Goal: Task Accomplishment & Management: Manage account settings

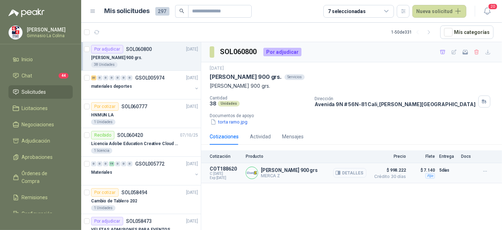
click at [340, 173] on icon "button" at bounding box center [339, 172] width 2 height 3
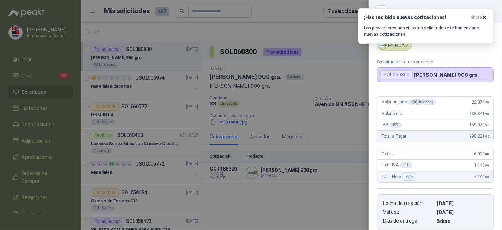
click at [144, 77] on div at bounding box center [251, 115] width 502 height 230
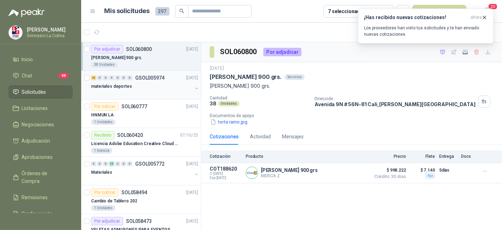
click at [139, 82] on div "materiales deportes" at bounding box center [141, 86] width 101 height 8
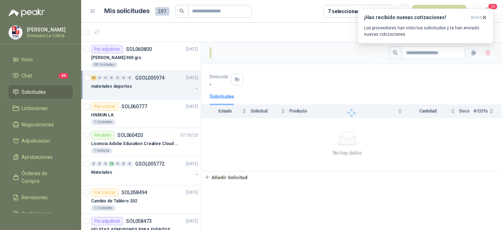
click at [174, 88] on div "materiales deportes" at bounding box center [141, 86] width 101 height 8
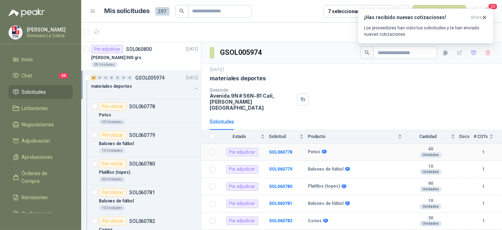
click at [280, 143] on td "SOL060778" at bounding box center [288, 151] width 39 height 17
click at [274, 149] on b "SOL060778" at bounding box center [280, 151] width 23 height 5
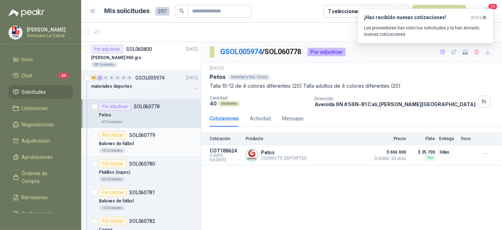
click at [165, 138] on div "Por cotizar SOL060779" at bounding box center [148, 135] width 99 height 8
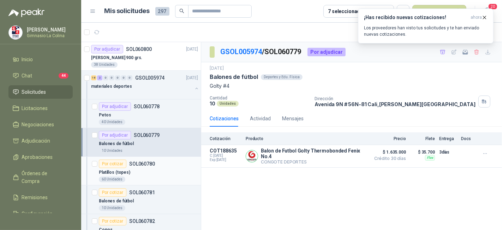
click at [162, 161] on div "Por cotizar SOL060780" at bounding box center [148, 163] width 99 height 8
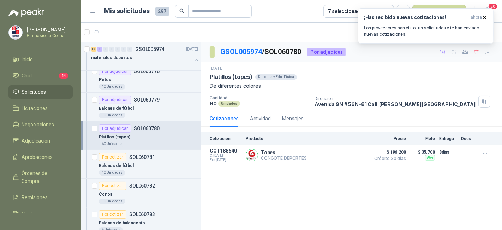
scroll to position [36, 0]
click at [162, 161] on div "Balones de fútbol" at bounding box center [148, 164] width 99 height 8
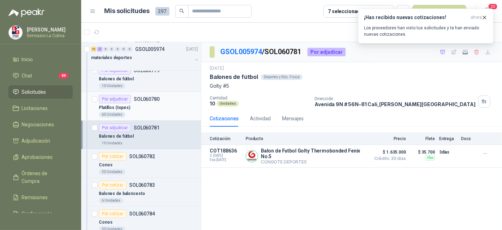
scroll to position [65, 0]
click at [162, 161] on div "Conos" at bounding box center [148, 164] width 99 height 8
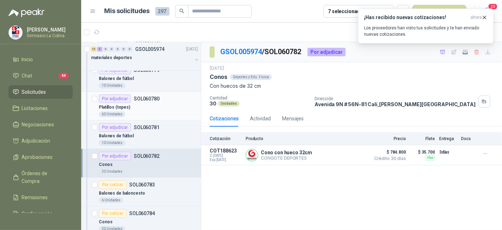
scroll to position [111, 0]
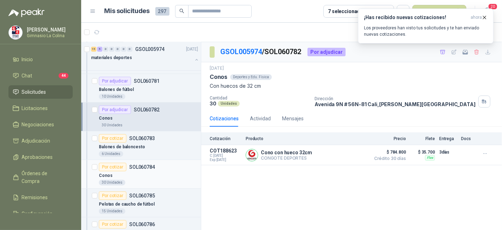
click at [159, 166] on div "Por cotizar SOL060784" at bounding box center [148, 166] width 99 height 8
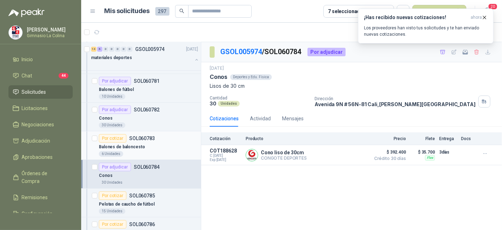
click at [161, 143] on div "Balones de baloncesto" at bounding box center [148, 146] width 99 height 8
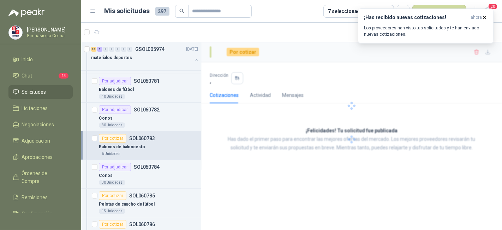
click at [161, 143] on div "Balones de baloncesto" at bounding box center [148, 146] width 99 height 8
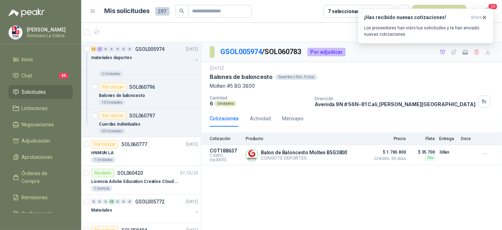
scroll to position [533, 0]
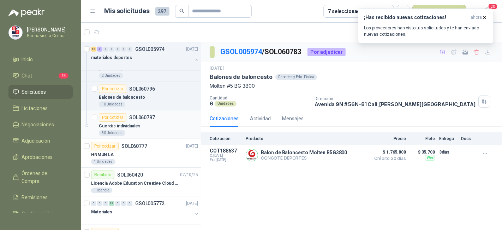
click at [161, 117] on div "Por cotizar SOL060797" at bounding box center [148, 117] width 99 height 8
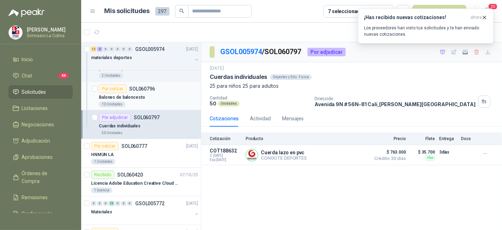
click at [165, 94] on div "Balones de baloncesto" at bounding box center [148, 97] width 99 height 8
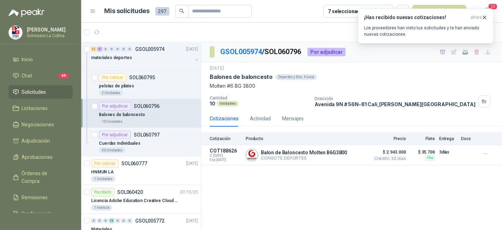
scroll to position [515, 0]
click at [165, 91] on div "2 Unidades" at bounding box center [148, 94] width 99 height 6
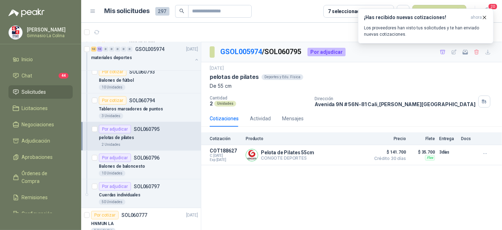
scroll to position [463, 0]
click at [163, 97] on div "Por cotizar SOL060794" at bounding box center [148, 100] width 99 height 8
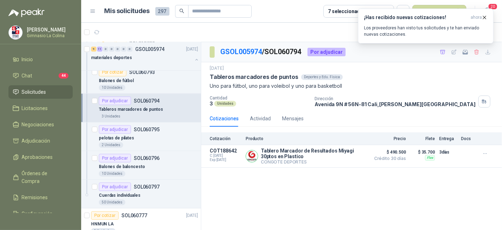
scroll to position [427, 0]
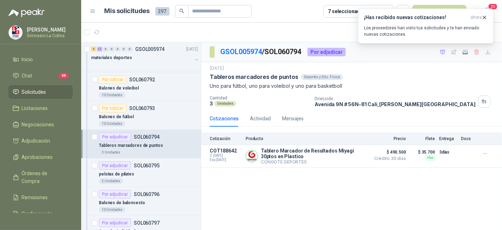
click at [163, 97] on article "Por cotizar SOL060792 Balones de voleibol 10 Unidades" at bounding box center [141, 86] width 120 height 29
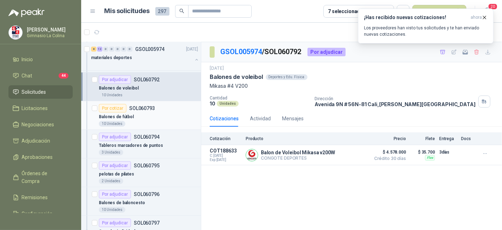
click at [163, 121] on div "10 Unidades" at bounding box center [148, 124] width 99 height 6
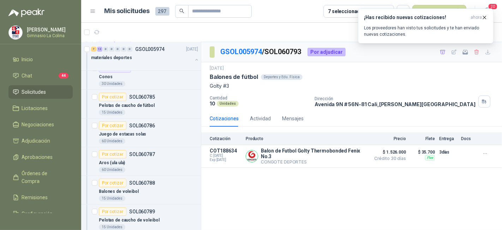
scroll to position [221, 0]
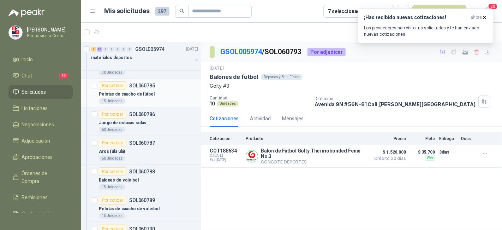
click at [165, 93] on div "Pelotas de caucho de fútbol" at bounding box center [148, 94] width 99 height 8
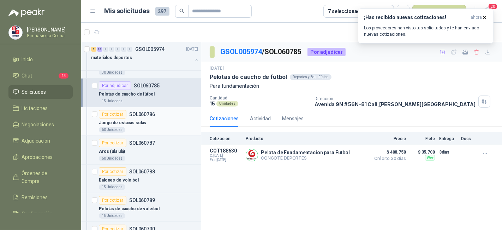
click at [163, 116] on div "Por cotizar SOL060786" at bounding box center [148, 114] width 99 height 8
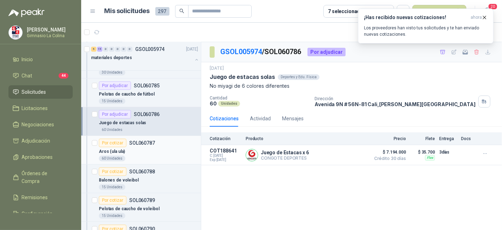
click at [163, 140] on div "Por cotizar SOL060787" at bounding box center [148, 142] width 99 height 8
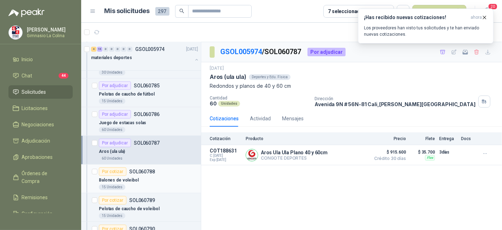
click at [162, 169] on div "Por cotizar SOL060788" at bounding box center [148, 171] width 99 height 8
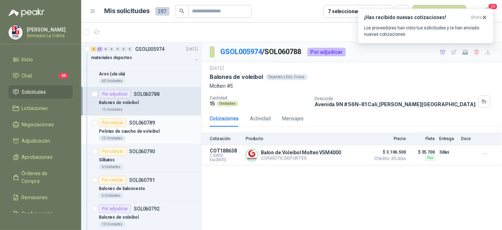
scroll to position [299, 0]
click at [162, 132] on div "Pelotas de caucho de voleibol" at bounding box center [148, 130] width 99 height 8
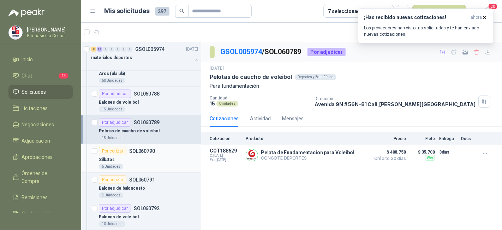
click at [164, 155] on div "Silbatos" at bounding box center [148, 159] width 99 height 8
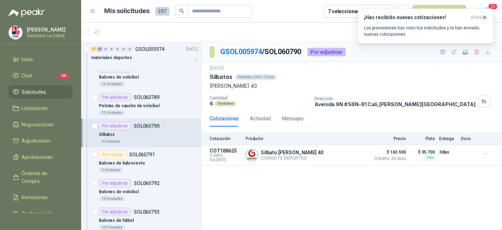
scroll to position [324, 0]
click at [164, 155] on div "Por cotizar SOL060791" at bounding box center [148, 154] width 99 height 8
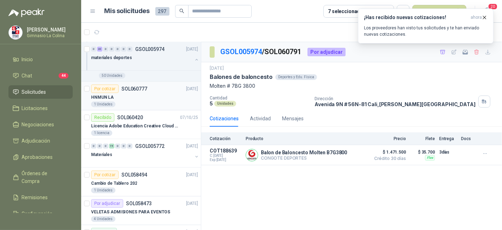
scroll to position [618, 0]
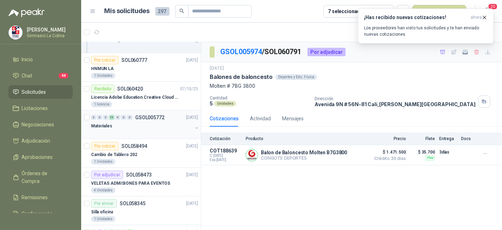
click at [156, 121] on div "Materiales" at bounding box center [141, 125] width 101 height 8
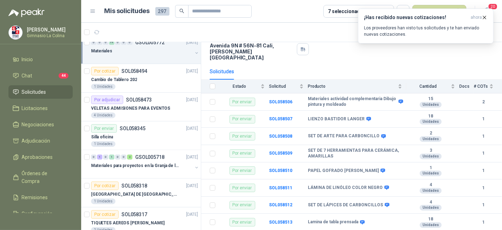
scroll to position [694, 0]
click at [161, 105] on p "VELETAS ADMISIONES PARA EVENTOS" at bounding box center [130, 108] width 79 height 7
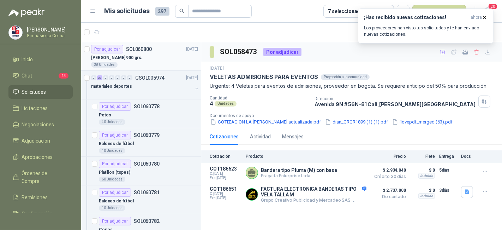
click at [150, 56] on div "[PERSON_NAME] 900 grs." at bounding box center [144, 57] width 107 height 8
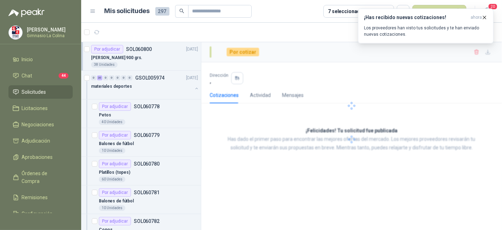
click at [150, 56] on div "[PERSON_NAME] 900 grs." at bounding box center [144, 57] width 107 height 8
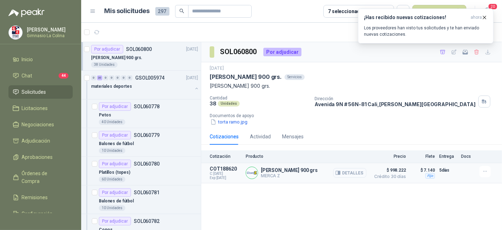
click at [355, 173] on button "Detalles" at bounding box center [349, 173] width 33 height 10
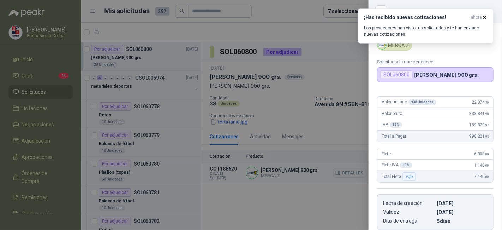
scroll to position [112, 0]
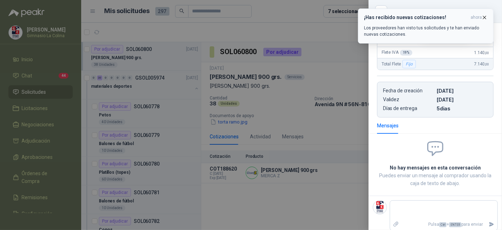
click at [481, 15] on span "ahora" at bounding box center [476, 17] width 11 height 6
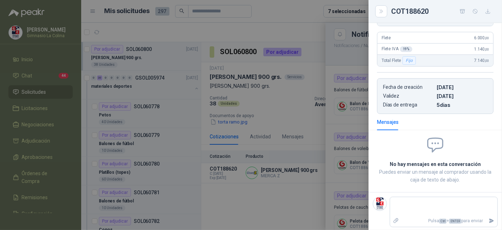
scroll to position [0, 0]
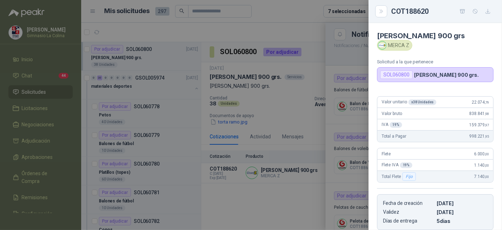
click at [318, 69] on div at bounding box center [251, 115] width 502 height 230
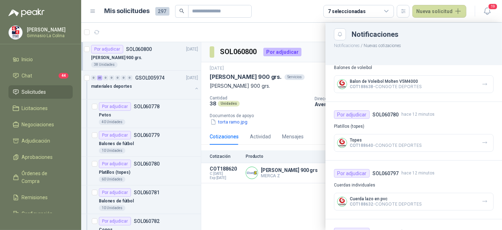
scroll to position [310, 0]
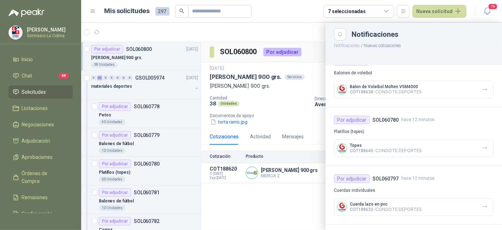
click at [310, 34] on div at bounding box center [291, 126] width 421 height 207
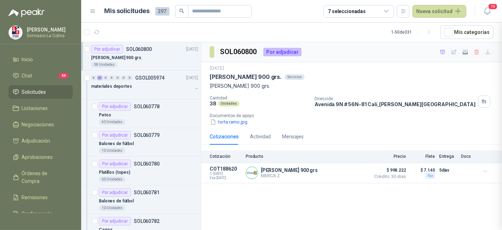
click at [310, 34] on div at bounding box center [291, 126] width 421 height 207
click at [486, 173] on icon "button" at bounding box center [485, 171] width 6 height 6
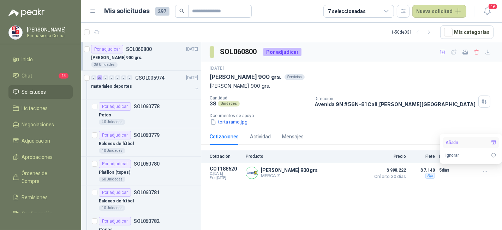
click at [460, 142] on button "Añadir" at bounding box center [471, 142] width 57 height 11
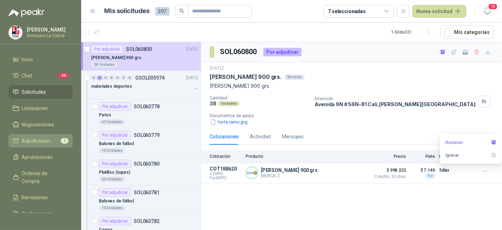
click at [51, 137] on li "Adjudicación 1" at bounding box center [41, 141] width 56 height 8
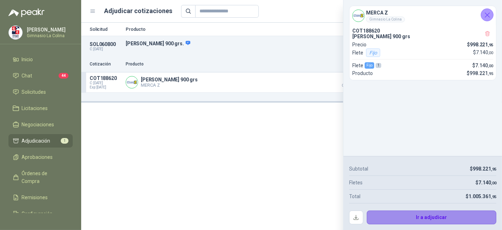
click at [390, 216] on button "Ir a adjudicar" at bounding box center [432, 217] width 130 height 14
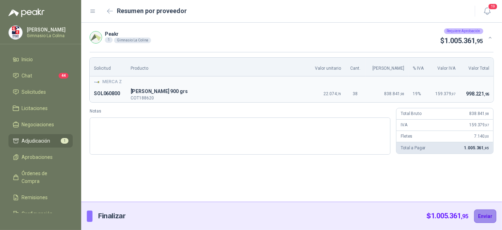
click at [484, 217] on button "Enviar" at bounding box center [485, 215] width 22 height 13
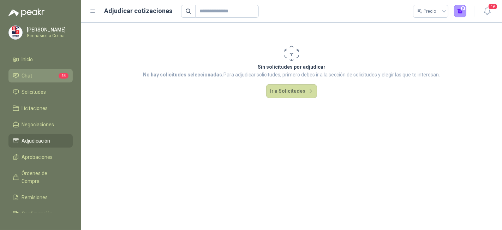
click at [34, 75] on li "Chat 44" at bounding box center [41, 76] width 56 height 8
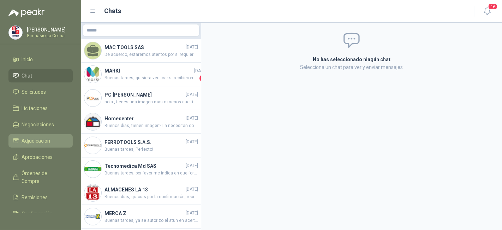
click at [36, 141] on span "Adjudicación" at bounding box center [36, 141] width 29 height 8
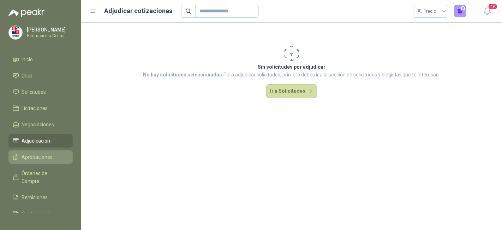
click at [37, 155] on span "Aprobaciones" at bounding box center [37, 157] width 31 height 8
